Goal: Navigation & Orientation: Find specific page/section

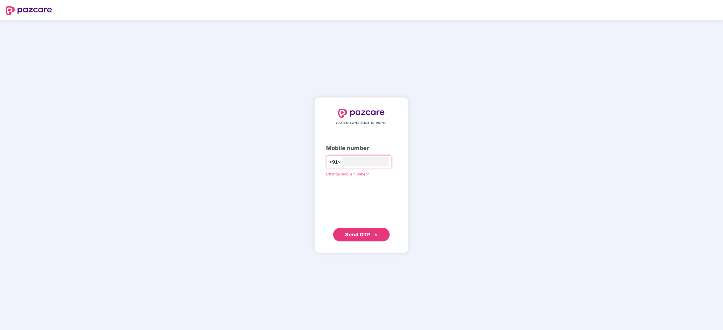
type input "**********"
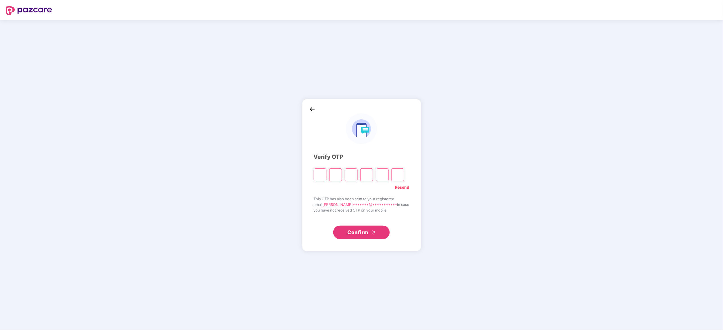
type input "*"
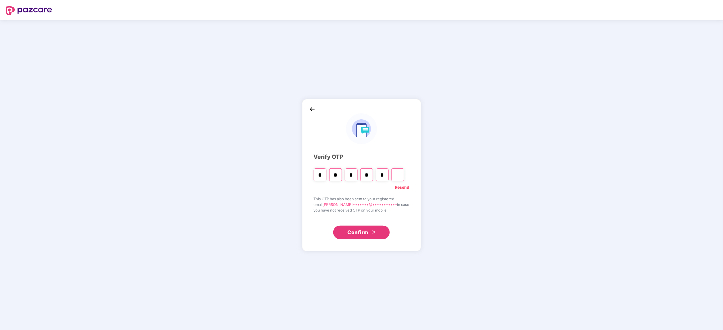
type input "*"
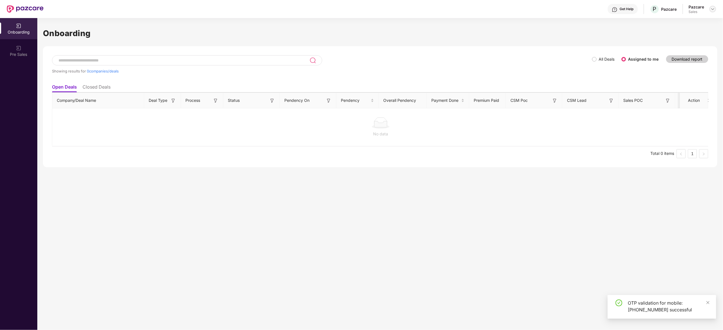
click at [714, 8] on img at bounding box center [712, 9] width 5 height 5
click at [696, 21] on div "Admin view" at bounding box center [686, 22] width 73 height 11
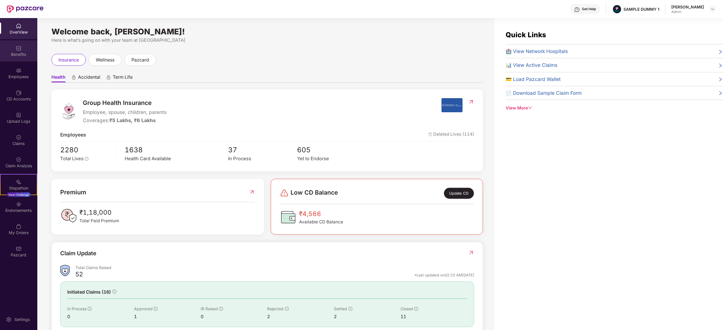
click at [3, 45] on div "Benefits" at bounding box center [18, 50] width 37 height 21
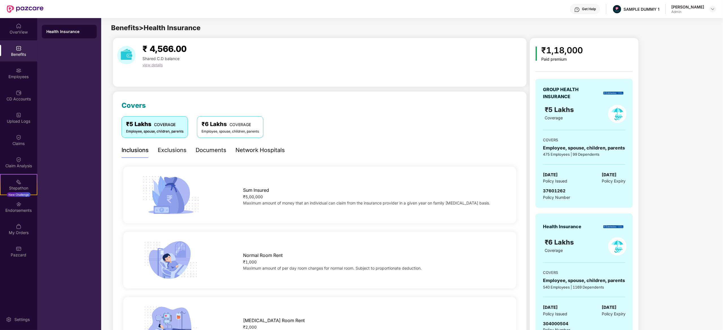
click at [216, 148] on div "Documents" at bounding box center [210, 150] width 31 height 9
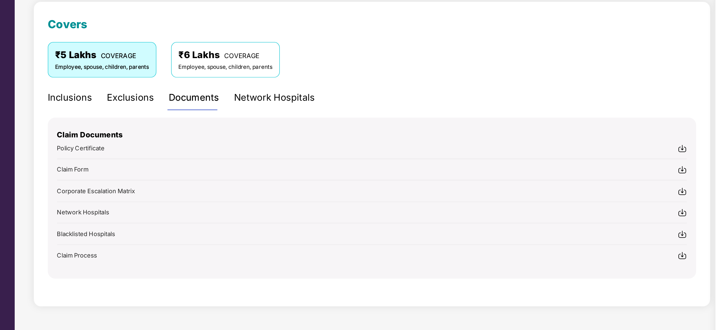
scroll to position [23, 0]
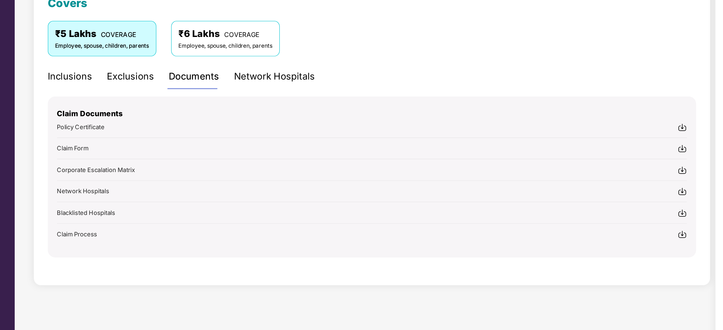
click at [242, 132] on div "Network Hospitals" at bounding box center [259, 128] width 49 height 16
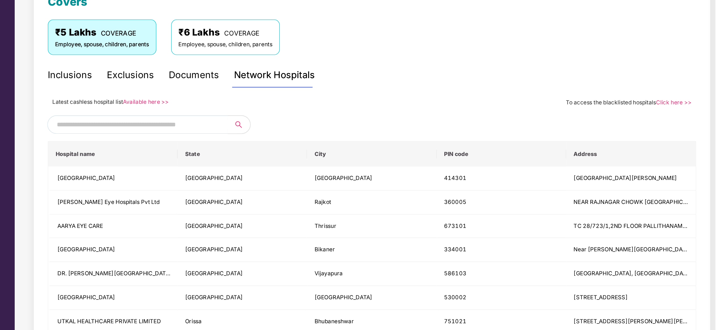
click at [198, 160] on input "text" at bounding box center [175, 157] width 97 height 8
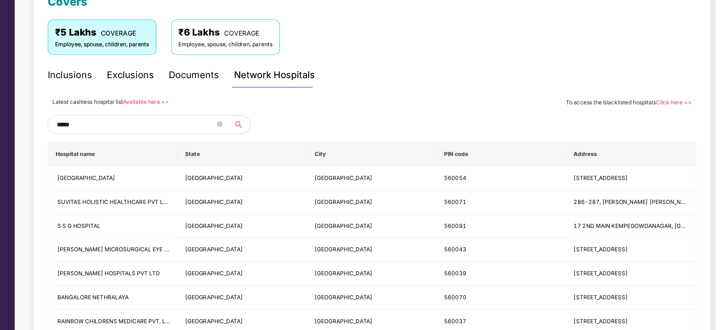
type input "******"
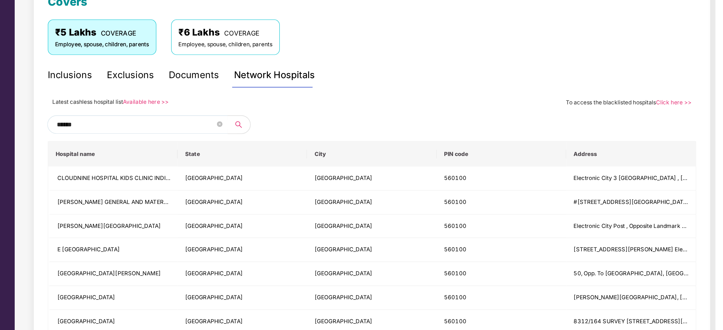
scroll to position [27, 0]
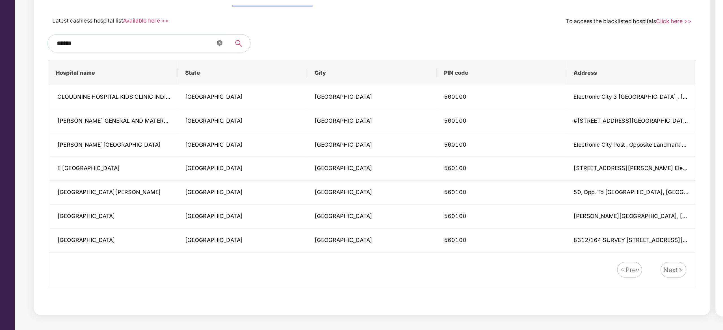
click at [227, 156] on span at bounding box center [226, 154] width 3 height 5
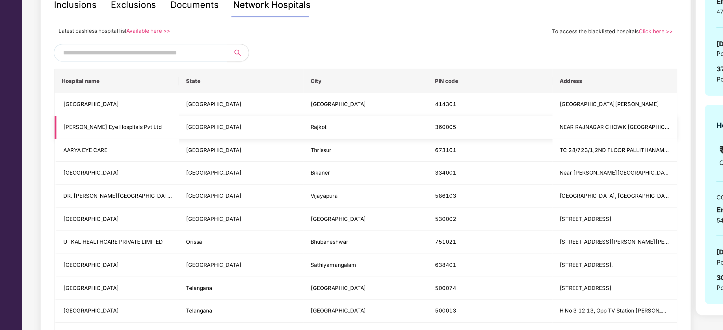
scroll to position [0, 0]
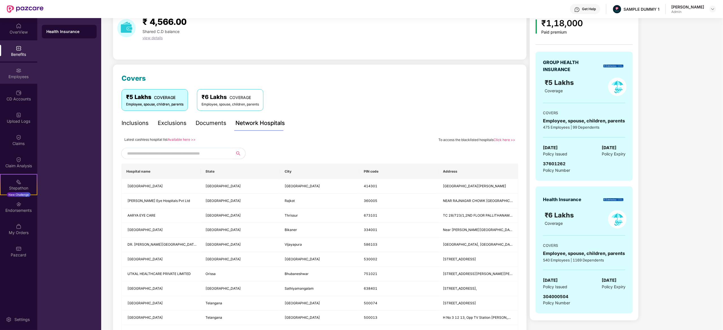
click at [14, 67] on div "Employees" at bounding box center [18, 73] width 37 height 21
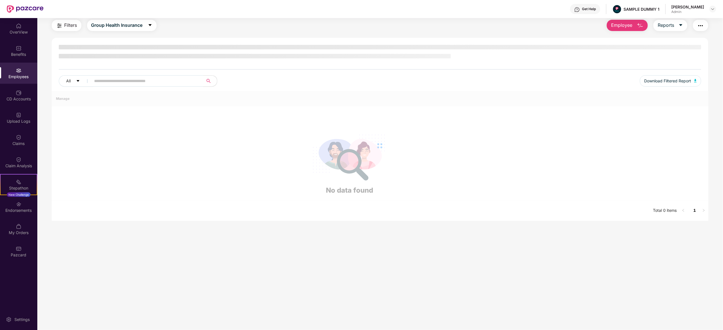
scroll to position [18, 0]
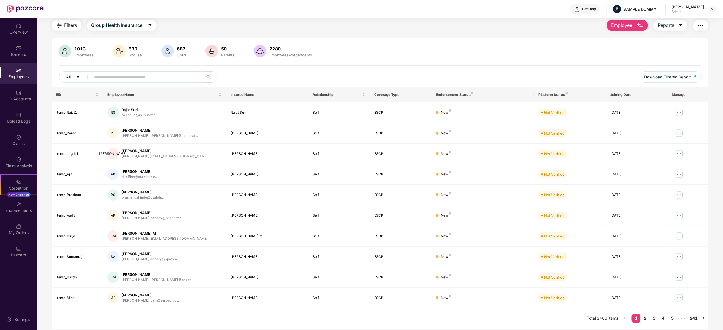
click at [624, 28] on span "Employee" at bounding box center [621, 25] width 21 height 7
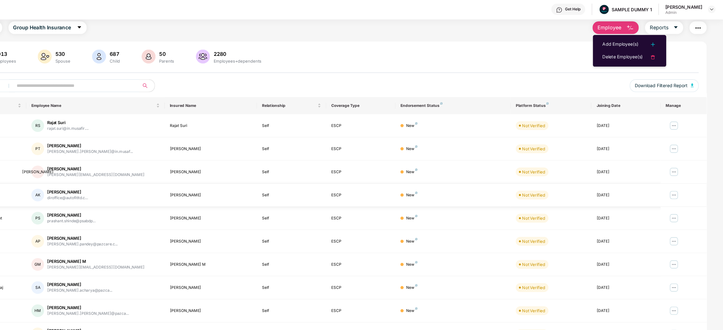
scroll to position [18, 0]
click at [619, 38] on div "Add Employee(s)" at bounding box center [631, 40] width 32 height 7
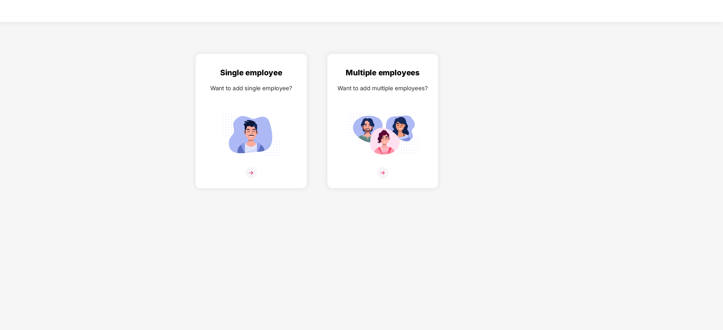
click at [303, 150] on img at bounding box center [303, 155] width 10 height 10
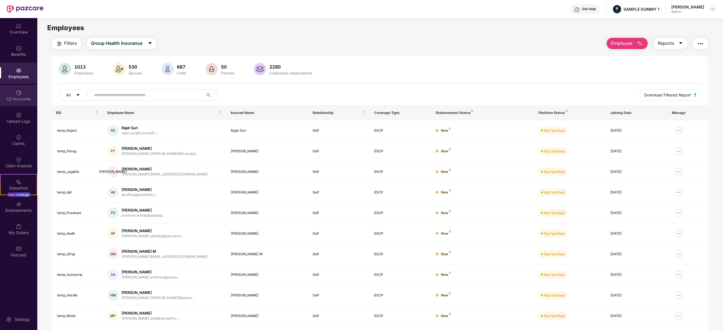
click at [26, 100] on div "CD Accounts" at bounding box center [18, 99] width 37 height 6
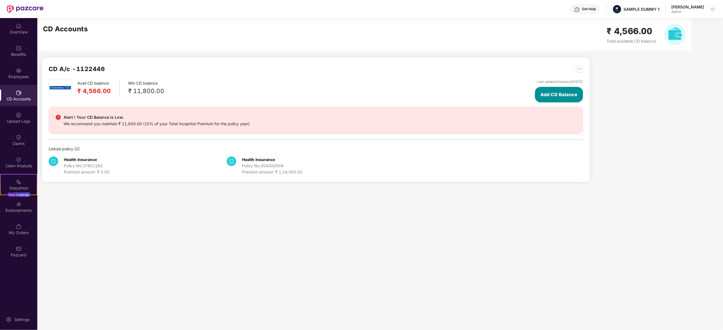
click at [545, 94] on span "Add CD Balance" at bounding box center [558, 94] width 37 height 7
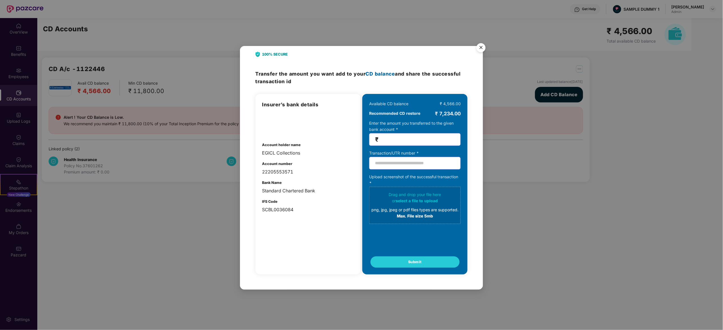
click at [482, 46] on img "Close" at bounding box center [481, 49] width 16 height 16
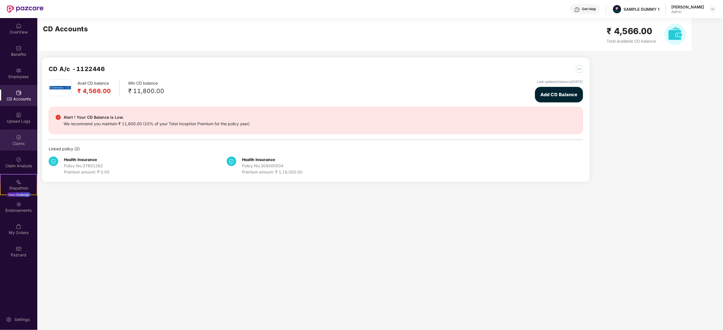
click at [14, 138] on div "Claims" at bounding box center [18, 140] width 37 height 21
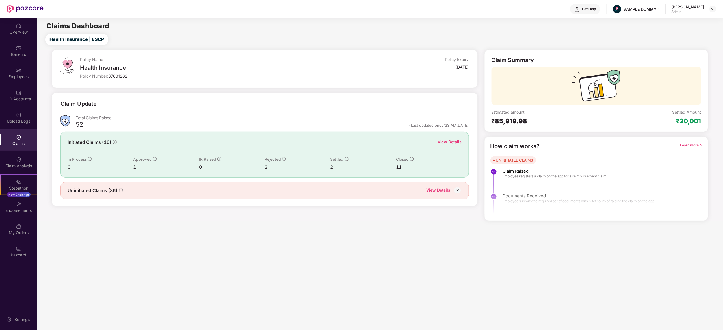
click at [438, 192] on div "View Details" at bounding box center [438, 190] width 24 height 7
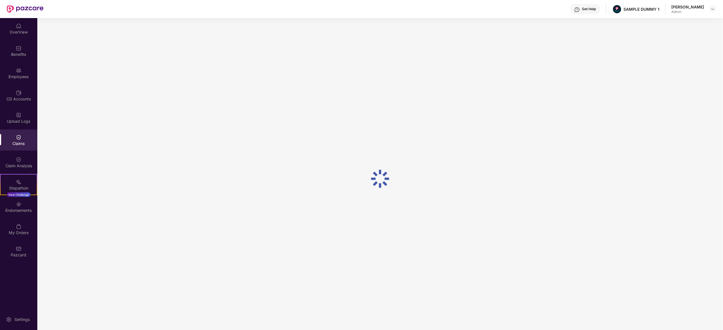
scroll to position [18, 0]
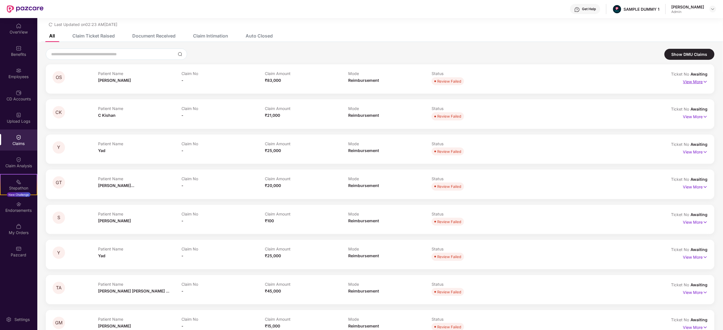
click at [691, 82] on p "View More" at bounding box center [695, 81] width 25 height 8
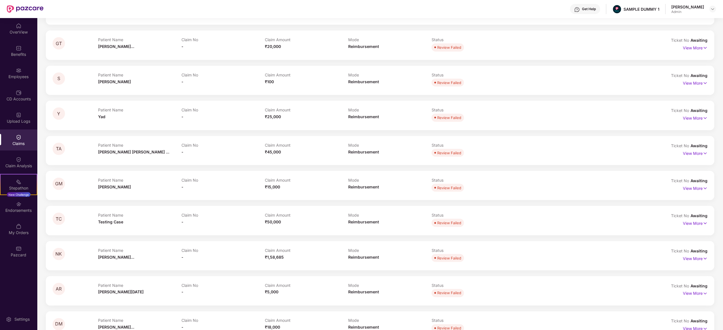
scroll to position [0, 0]
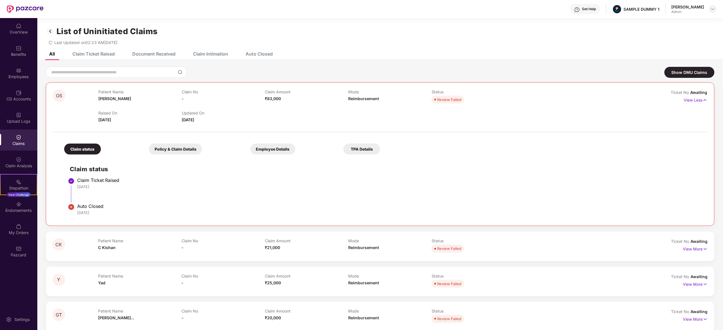
click at [713, 8] on img at bounding box center [712, 9] width 5 height 5
click at [689, 35] on div "Switch to User view" at bounding box center [685, 33] width 73 height 11
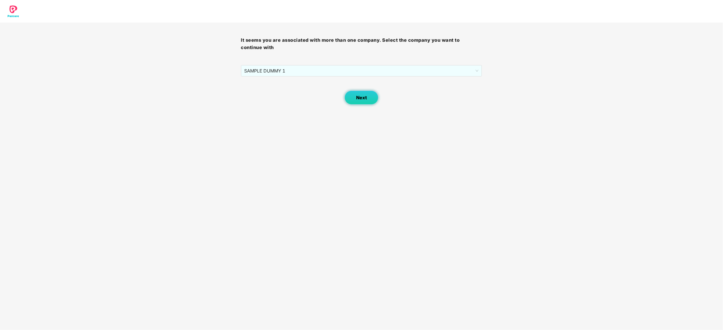
click at [371, 95] on button "Next" at bounding box center [361, 98] width 34 height 14
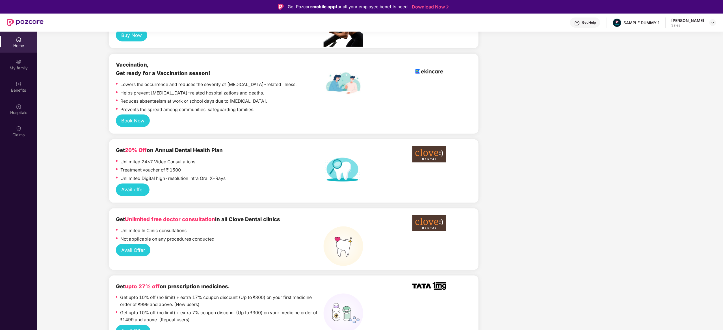
scroll to position [412, 0]
